Goal: Task Accomplishment & Management: Complete application form

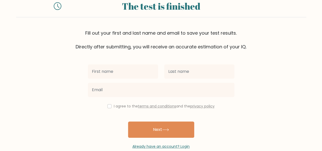
scroll to position [25, 0]
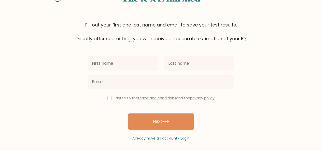
click at [127, 68] on input "text" at bounding box center [123, 63] width 70 height 14
type input "ARK"
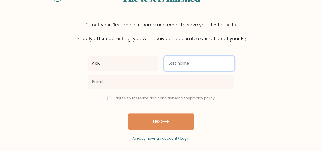
click at [175, 65] on input "text" at bounding box center [199, 63] width 70 height 14
type input "Khan"
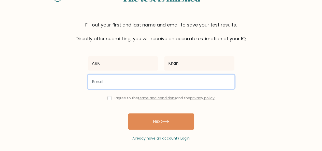
click at [159, 77] on input "email" at bounding box center [161, 82] width 147 height 14
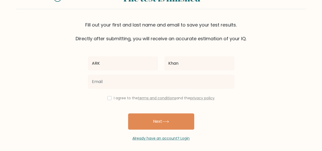
click at [108, 101] on div "I agree to the terms and conditions and the privacy policy" at bounding box center [161, 98] width 153 height 6
click at [108, 100] on input "checkbox" at bounding box center [110, 98] width 4 height 4
checkbox input "true"
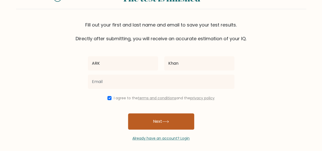
click at [139, 116] on button "Next" at bounding box center [161, 121] width 66 height 16
click at [144, 114] on button "Next" at bounding box center [161, 121] width 66 height 16
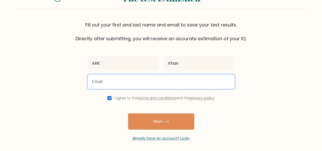
click at [123, 86] on input "email" at bounding box center [161, 82] width 147 height 14
type input "a"
